Goal: Find specific page/section: Find specific page/section

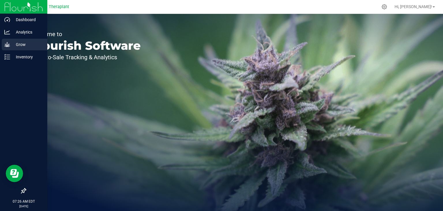
click at [11, 49] on div "Grow" at bounding box center [25, 45] width 46 height 12
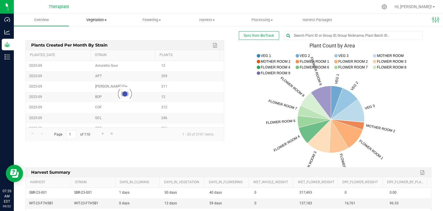
click at [93, 19] on span "Vegetation" at bounding box center [96, 19] width 55 height 5
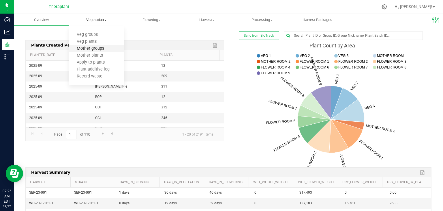
click at [106, 51] on span "Mother groups" at bounding box center [90, 48] width 43 height 5
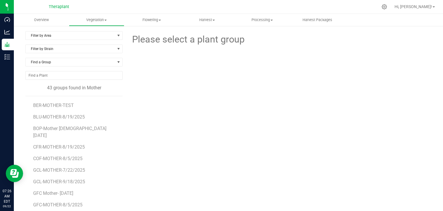
scroll to position [115, 0]
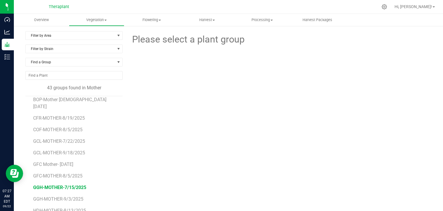
click at [56, 184] on span "GGH-MOTHER-7/15/2025" at bounding box center [59, 186] width 53 height 5
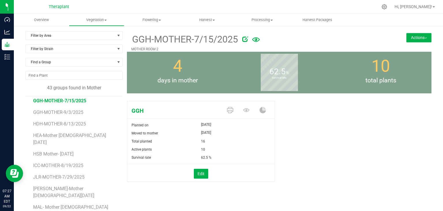
scroll to position [231, 0]
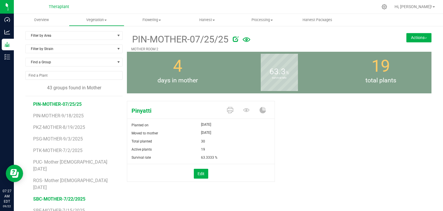
scroll to position [357, 0]
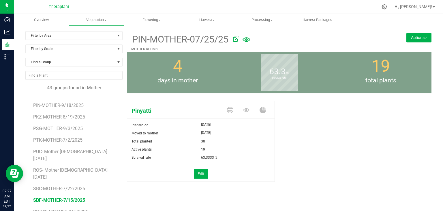
click at [72, 197] on span "SBF-MOTHER-7/15/2025" at bounding box center [59, 199] width 52 height 5
